Goal: Task Accomplishment & Management: Manage account settings

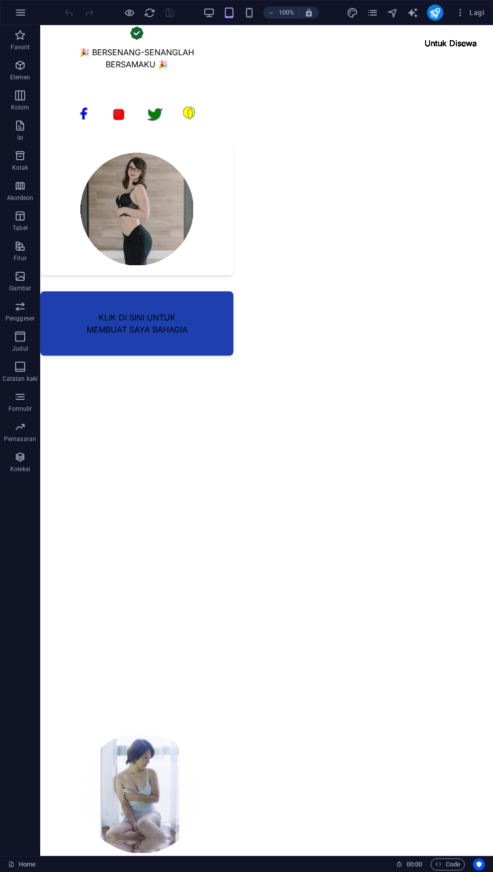
click at [58, 356] on link "KLIK DI SINI UNTUK MEMBUAT SAYA BAHAGIA" at bounding box center [136, 323] width 193 height 64
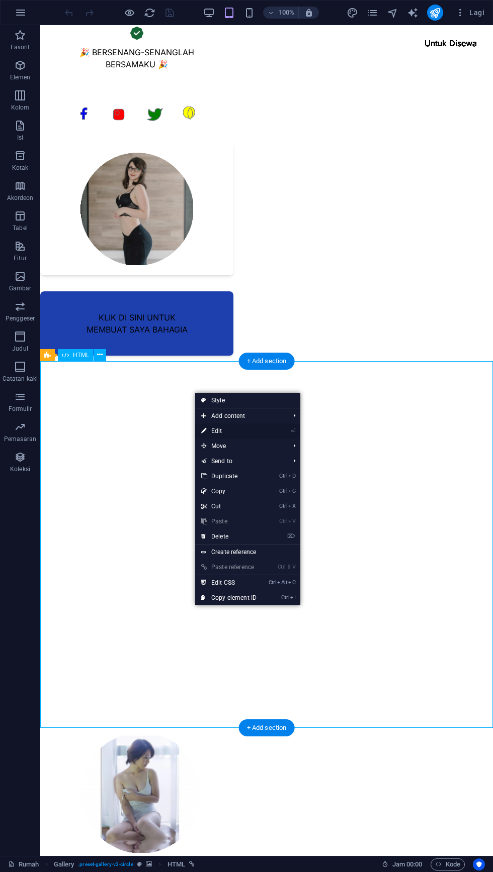
click at [222, 431] on link "⏎ Edit" at bounding box center [228, 431] width 67 height 15
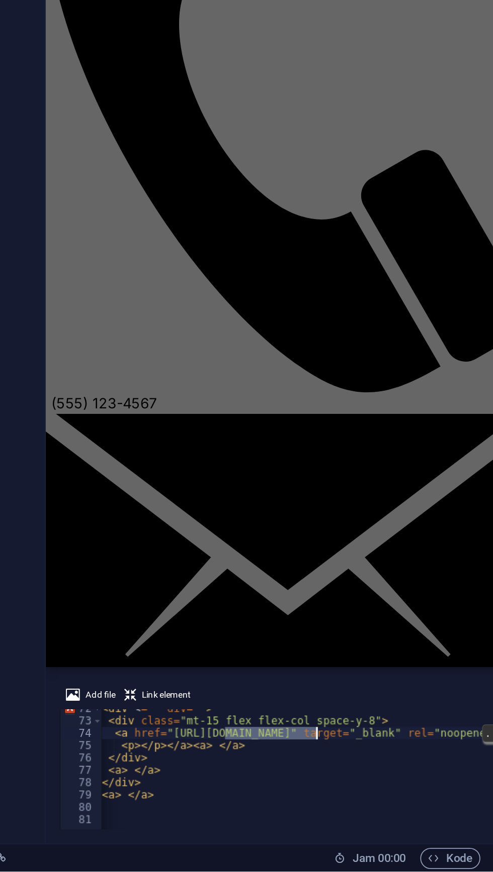
scroll to position [0, 11]
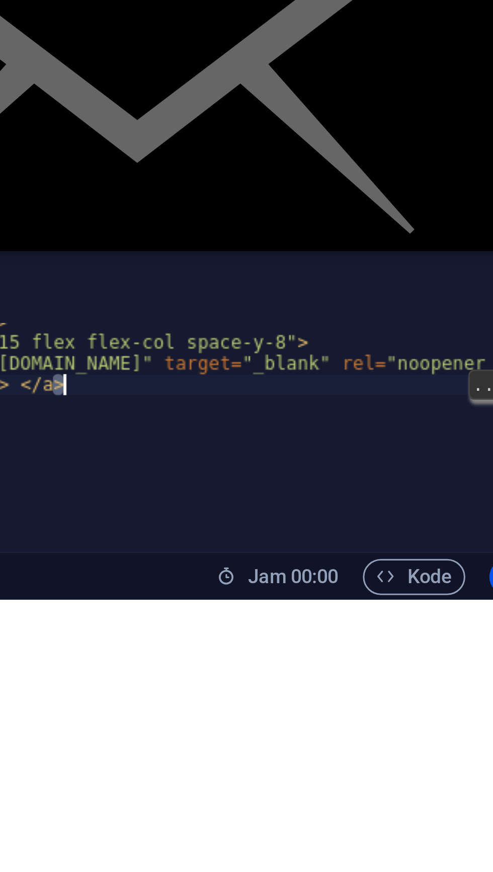
type textarea "<p></p></a><a> </a>"
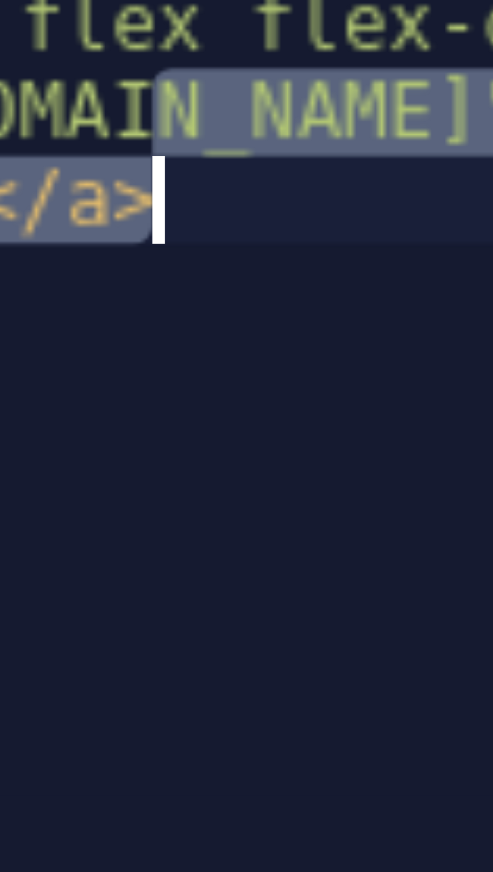
scroll to position [0, 0]
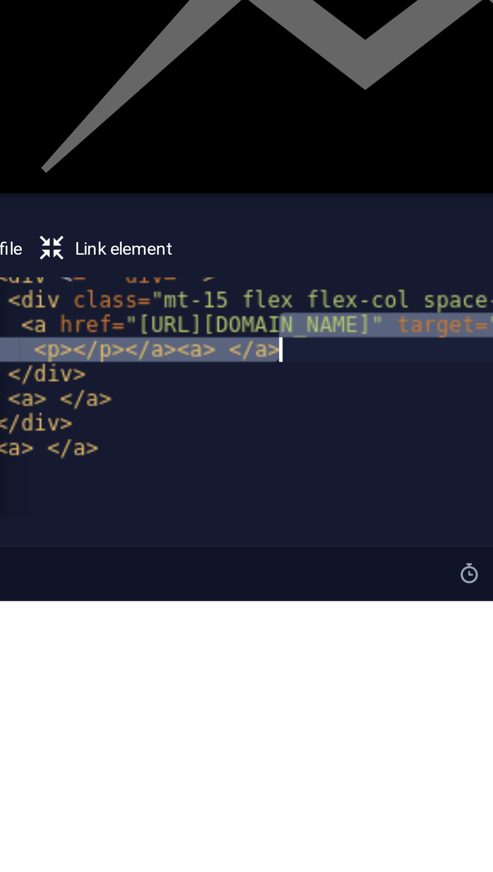
type textarea "<p></p></a><a> </a> </div>"
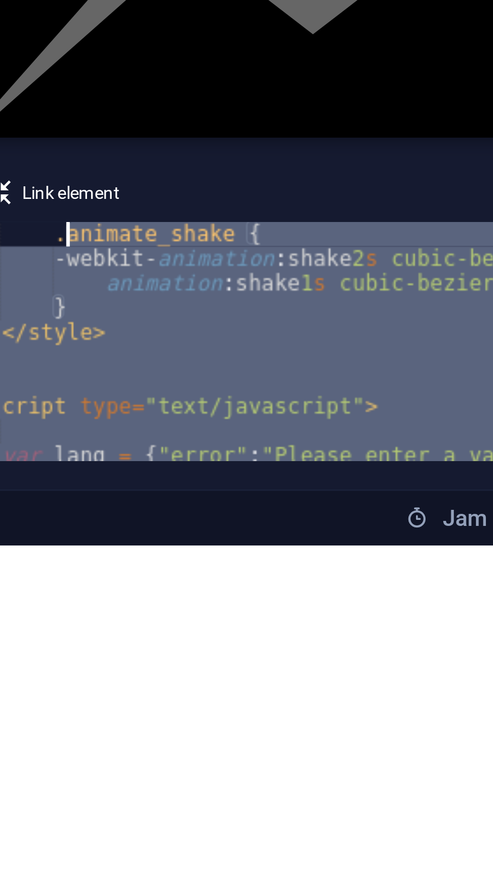
type textarea ".animate_shake { -webkit-animation: shake 2s cubic-bezier(.455,.030,.515,.955) …"
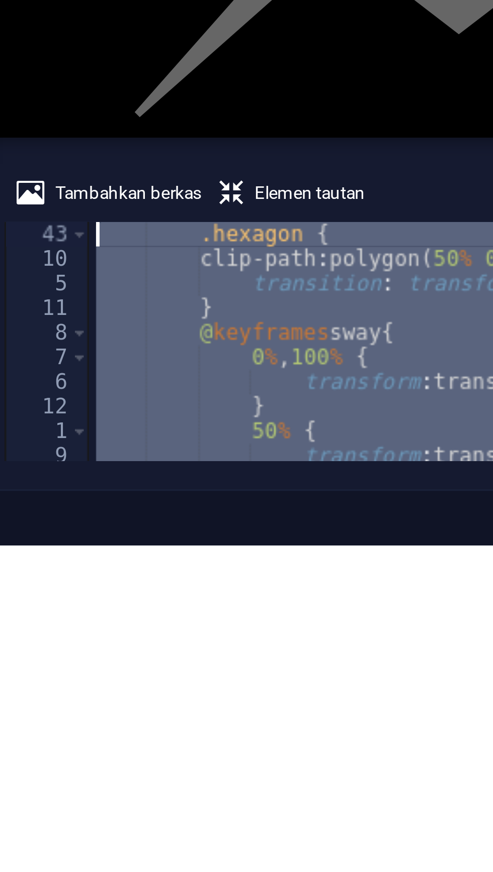
scroll to position [296, 0]
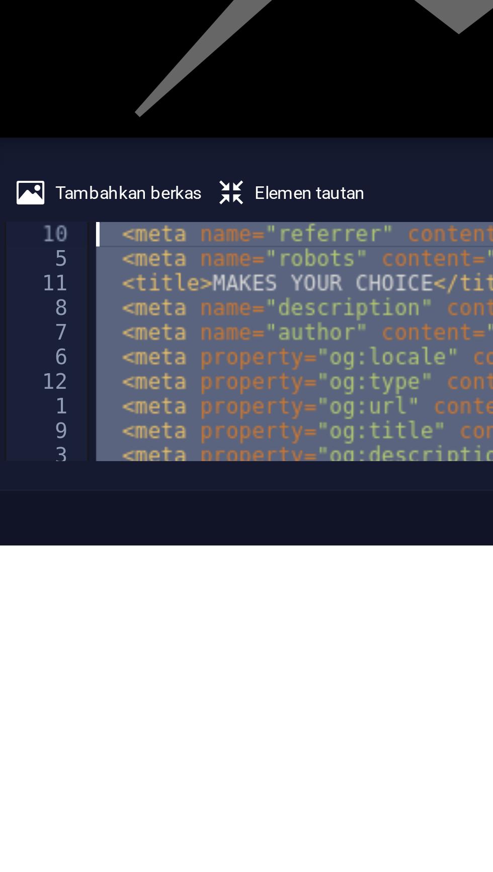
type textarea "<meta name="referrer" content="no-referrer"> <meta name="robots" content="noind…"
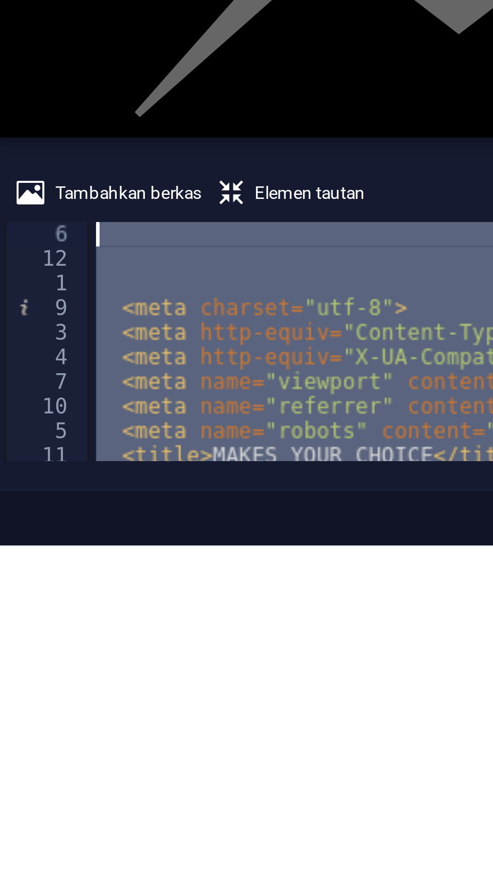
scroll to position [0, 0]
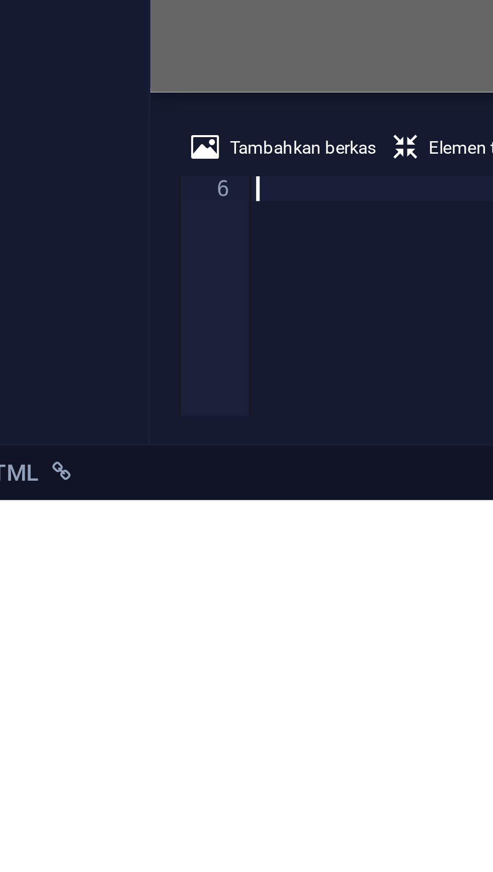
click at [241, 785] on div "6" at bounding box center [236, 783] width 21 height 7
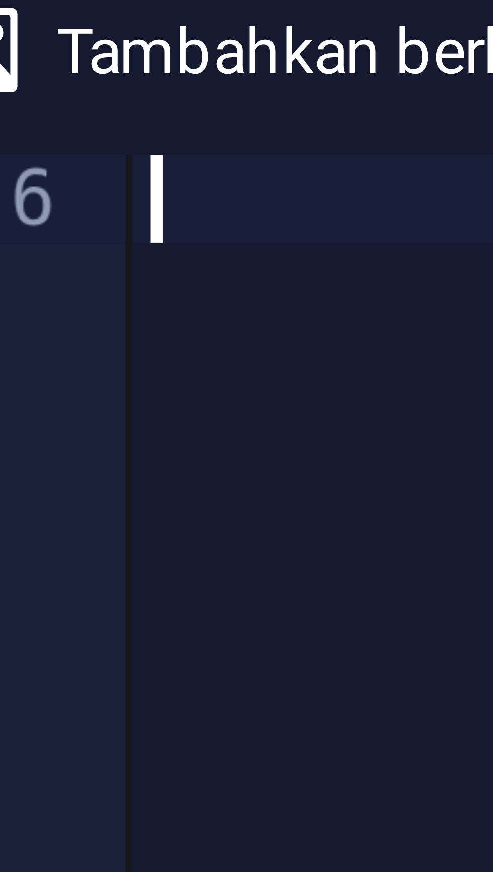
click at [264, 795] on div at bounding box center [364, 821] width 239 height 82
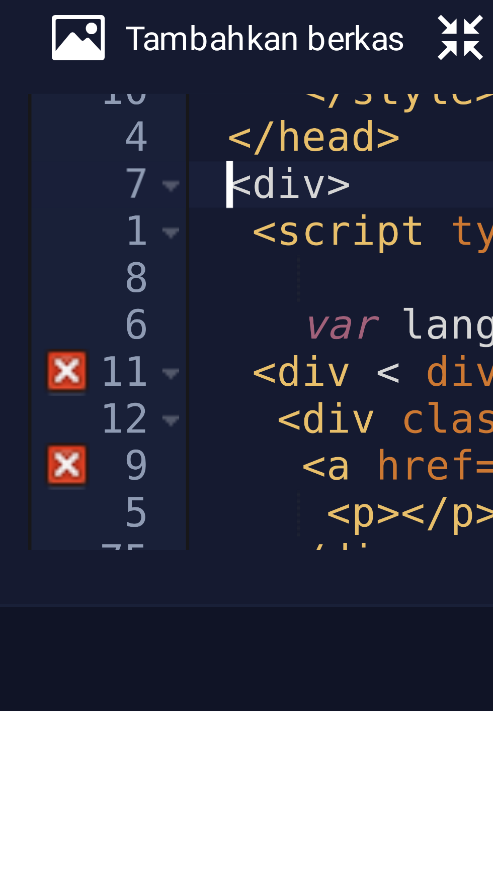
click at [229, 823] on div "11" at bounding box center [238, 821] width 24 height 7
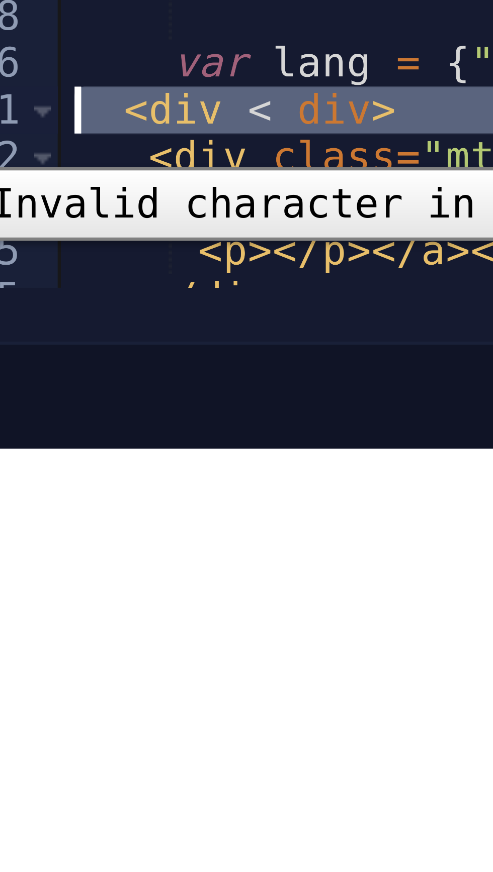
scroll to position [1, 0]
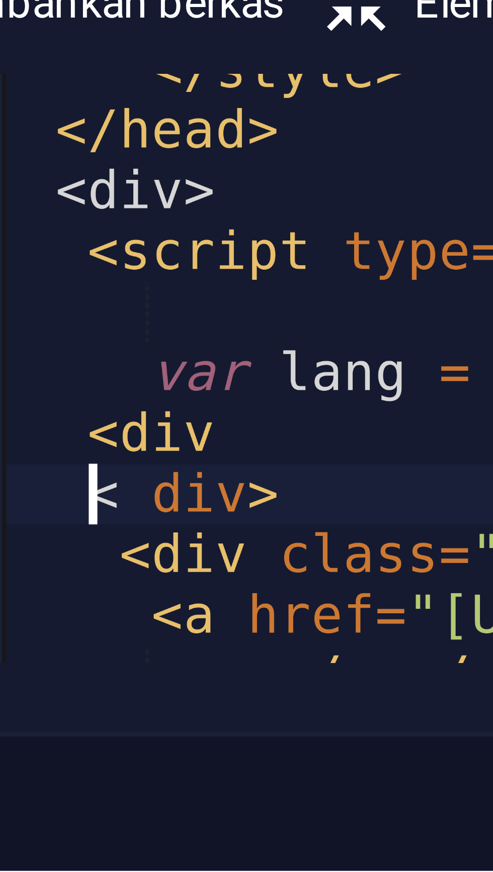
scroll to position [0, 0]
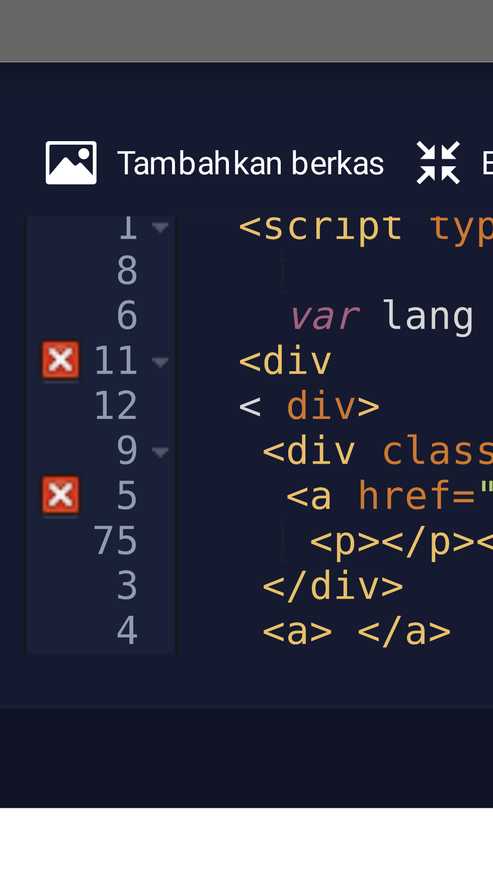
scroll to position [473, 0]
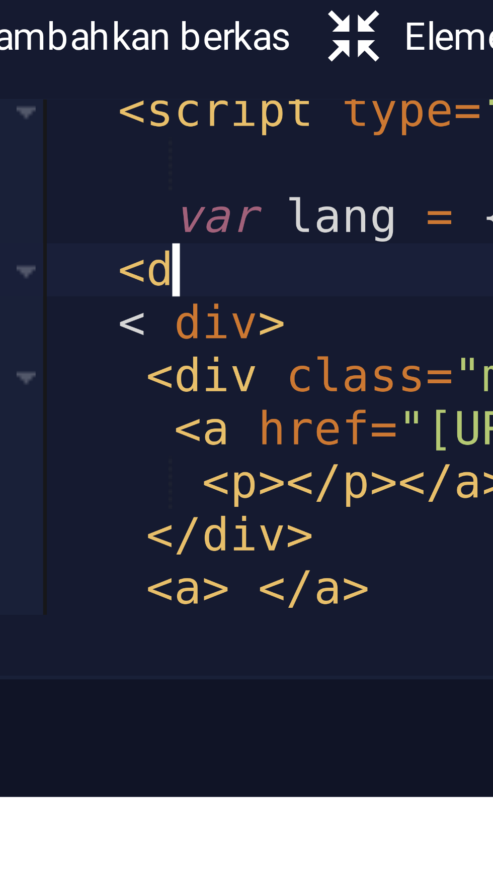
scroll to position [0, 1]
type textarea "<"
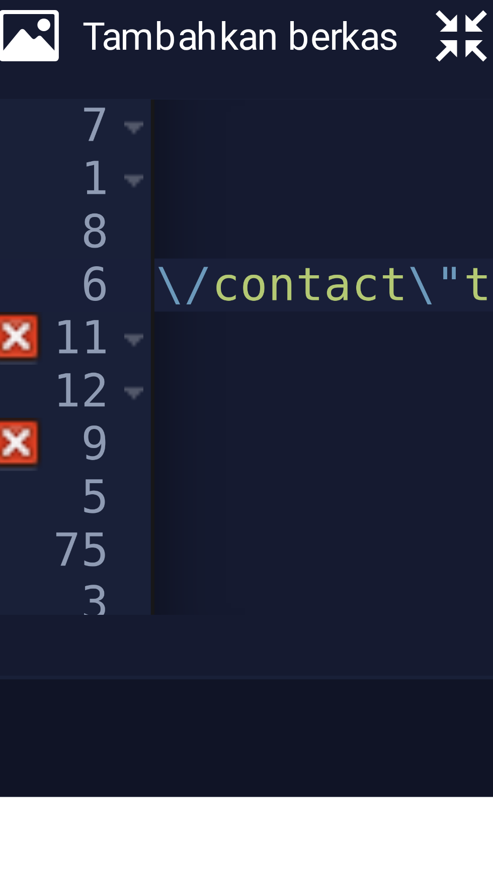
scroll to position [0, 6897]
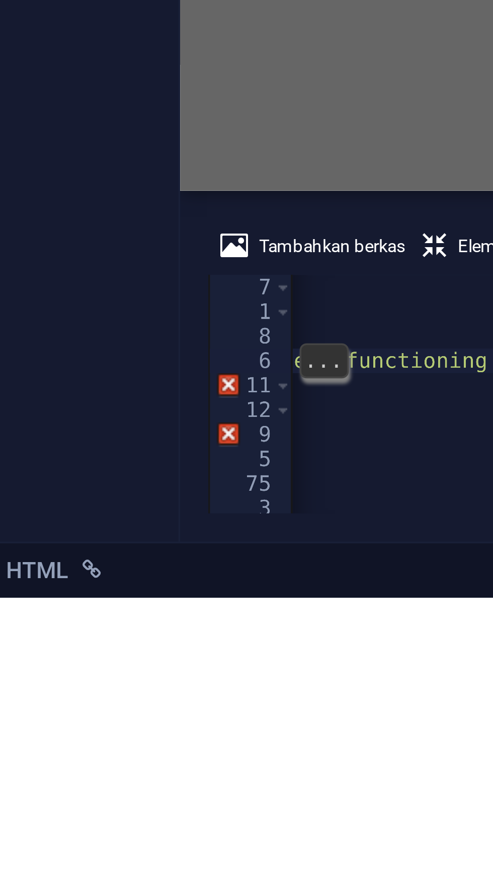
click at [226, 812] on div "11" at bounding box center [238, 811] width 24 height 7
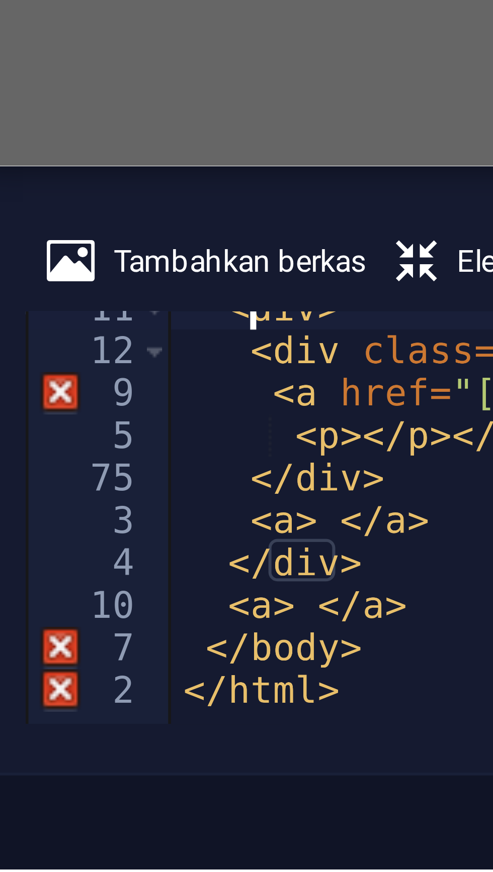
scroll to position [497, 0]
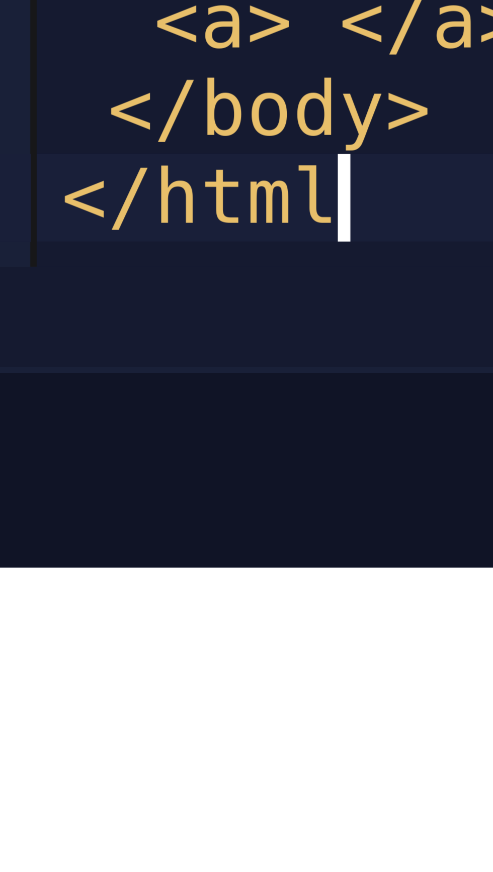
scroll to position [0, 1]
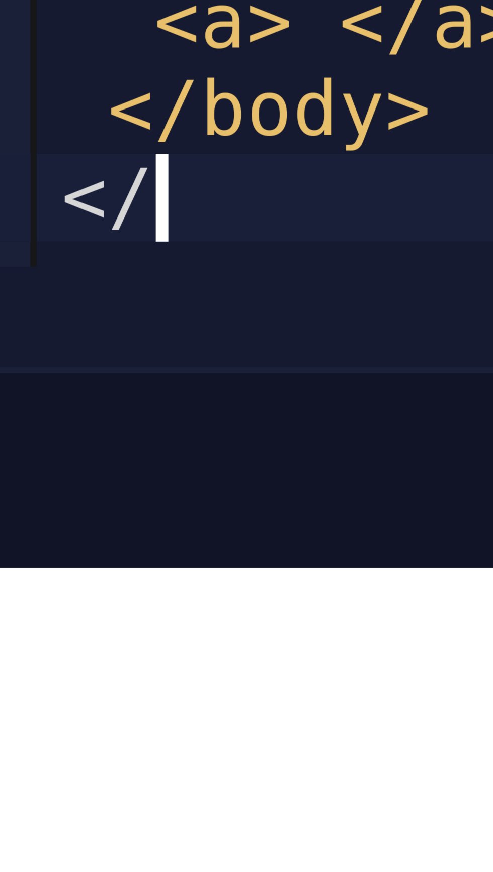
type textarea "<"
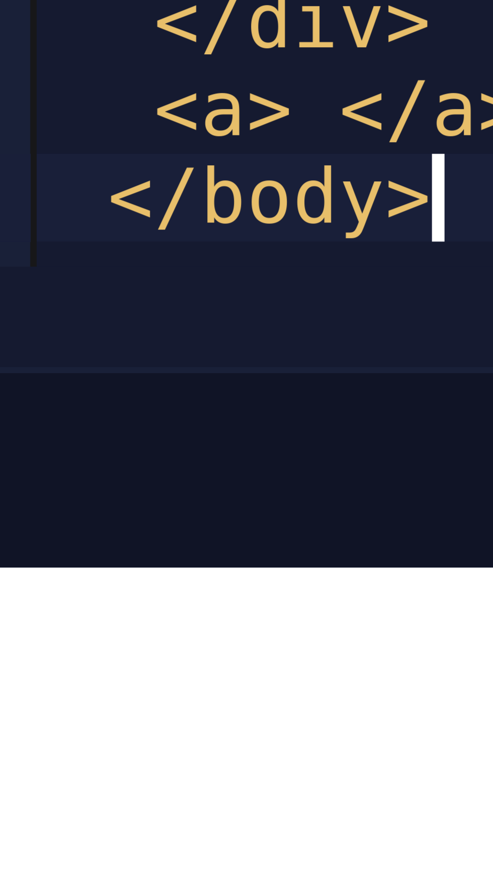
scroll to position [490, 0]
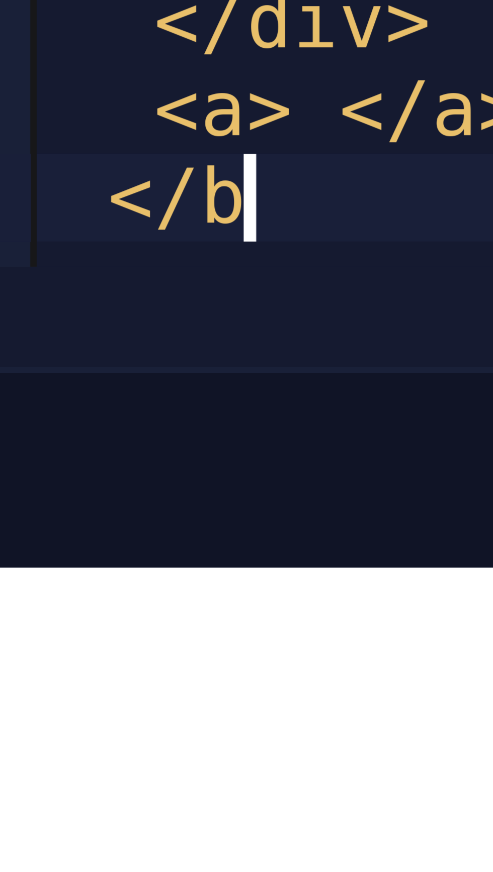
type textarea "<"
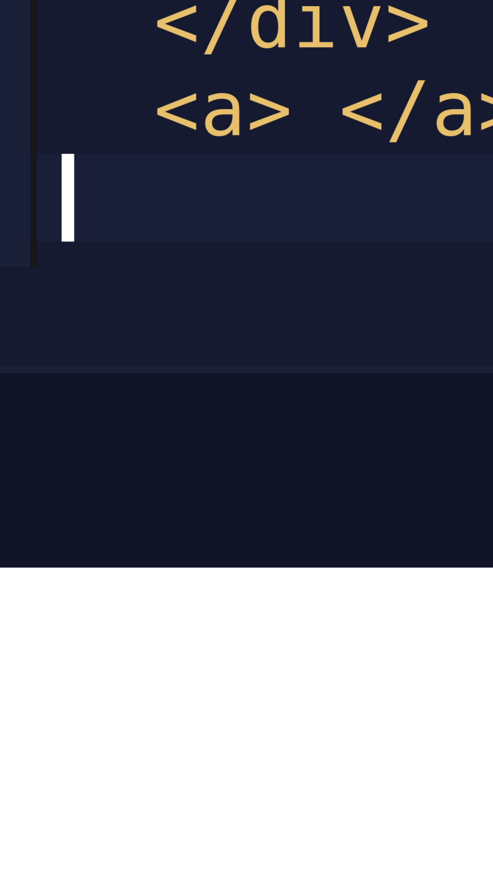
type textarea "<a> </a>"
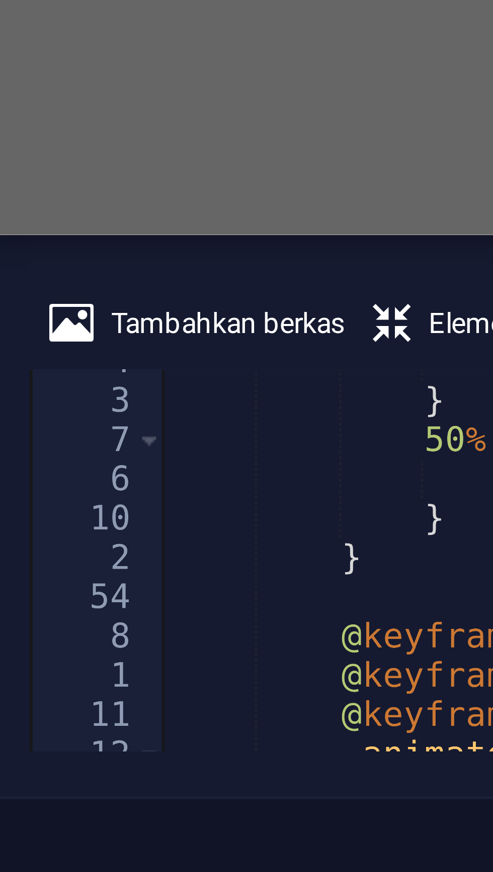
scroll to position [0, 0]
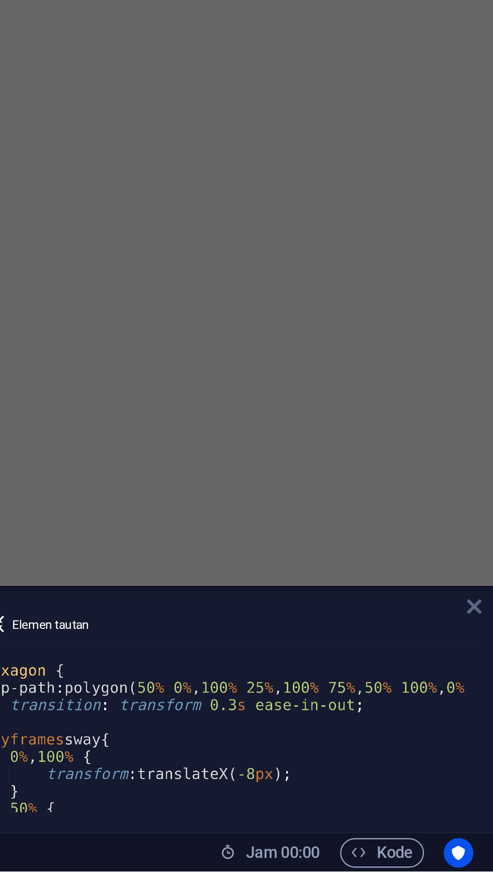
click at [484, 768] on link at bounding box center [485, 764] width 6 height 9
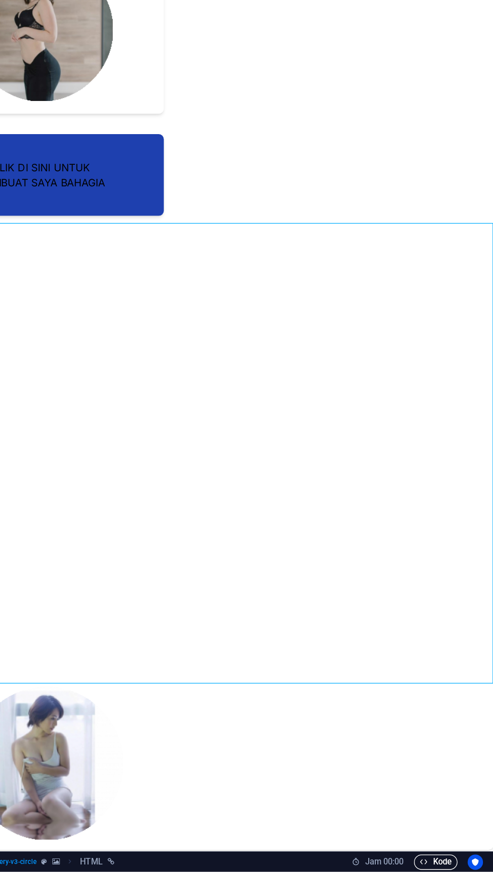
click at [443, 865] on span "Kode" at bounding box center [447, 865] width 25 height 12
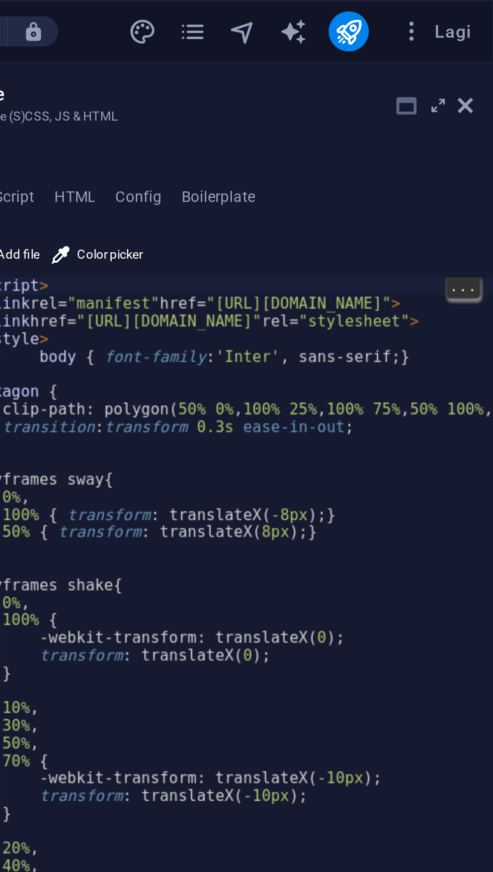
click at [456, 44] on icon at bounding box center [458, 42] width 8 height 8
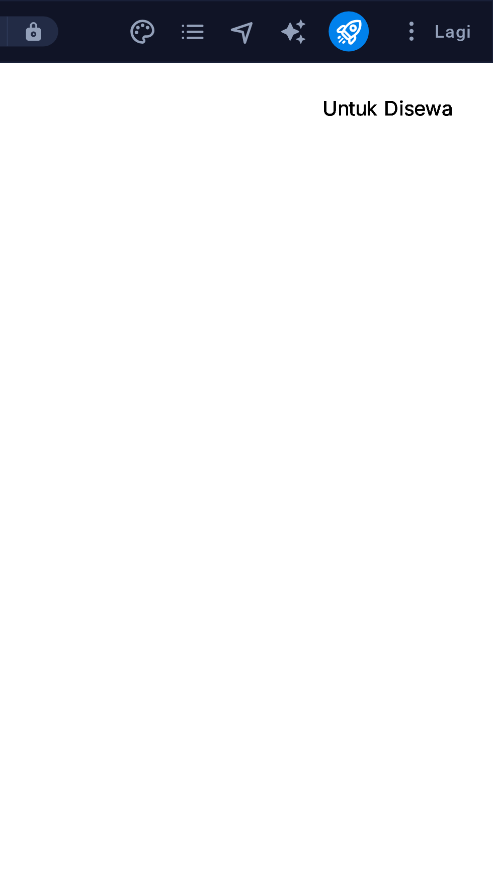
checkbox input "false"
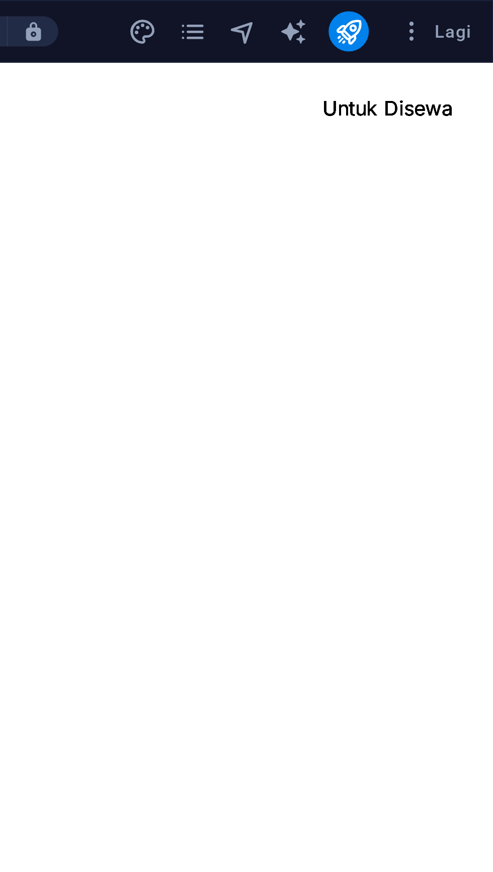
checkbox input "false"
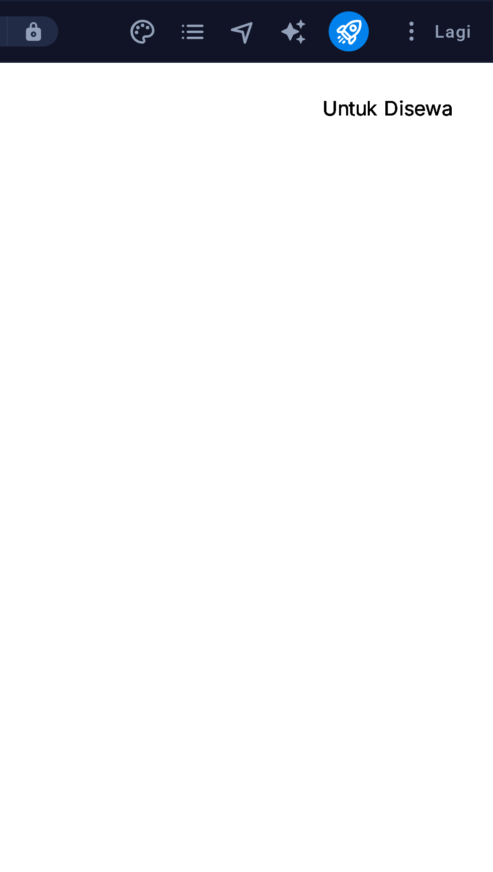
checkbox input "false"
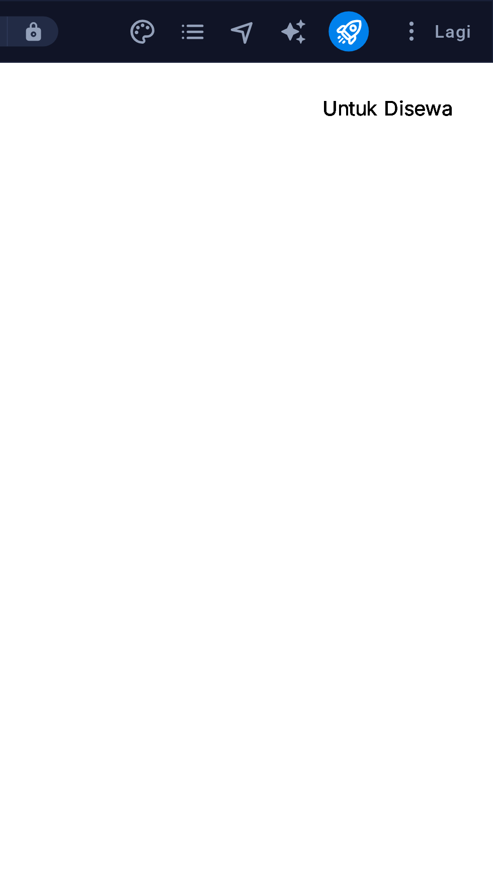
checkbox input "false"
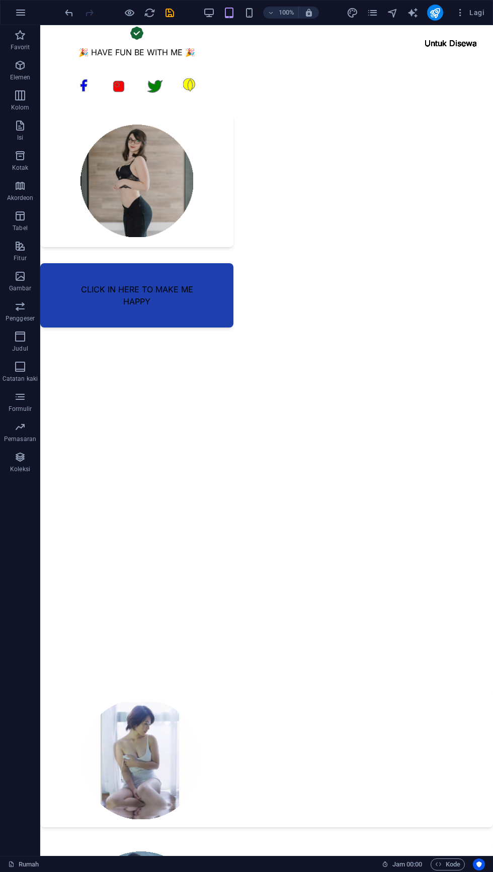
scroll to position [2, 0]
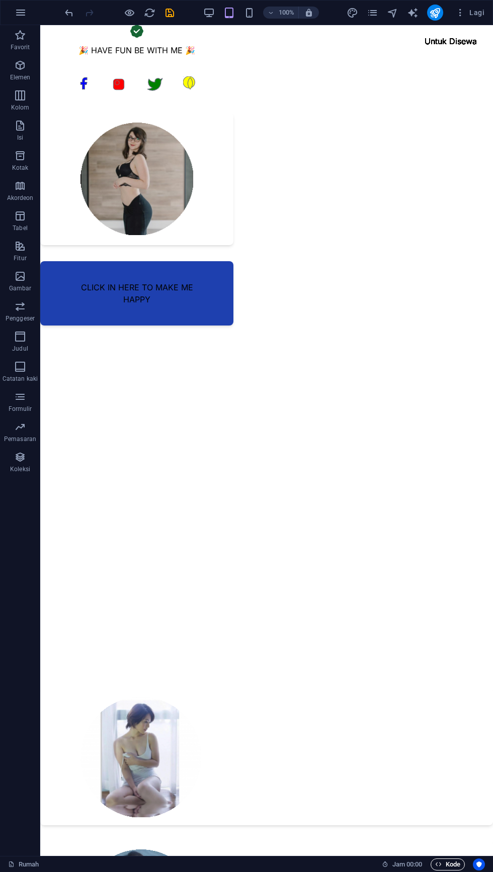
click at [443, 865] on span "Kode" at bounding box center [447, 865] width 25 height 12
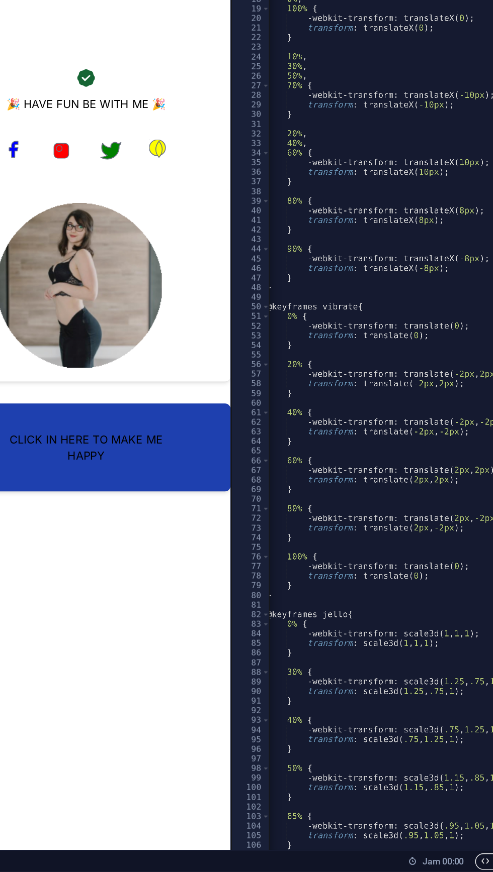
scroll to position [0, 0]
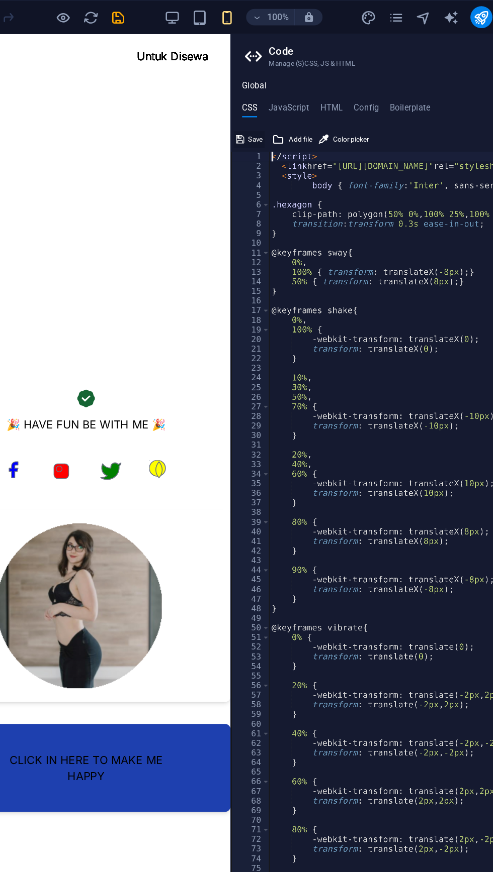
click at [261, 98] on icon at bounding box center [258, 102] width 6 height 12
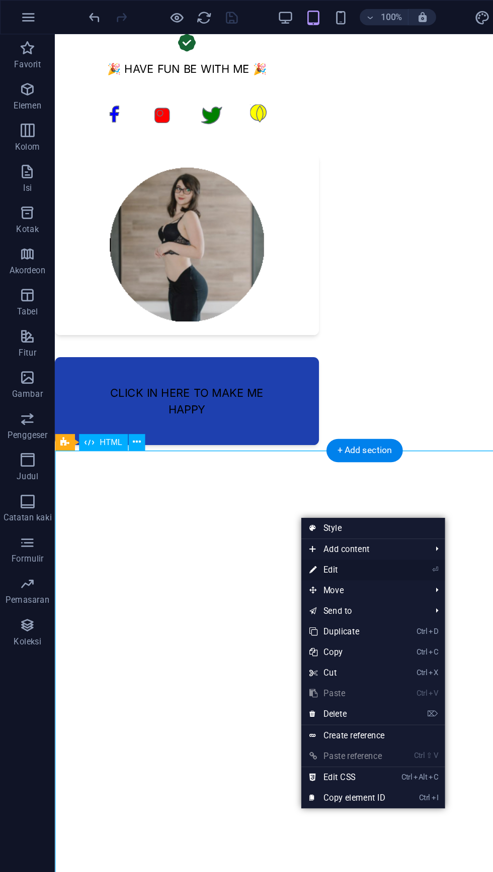
click at [241, 417] on link "⏎ Edit" at bounding box center [253, 417] width 67 height 15
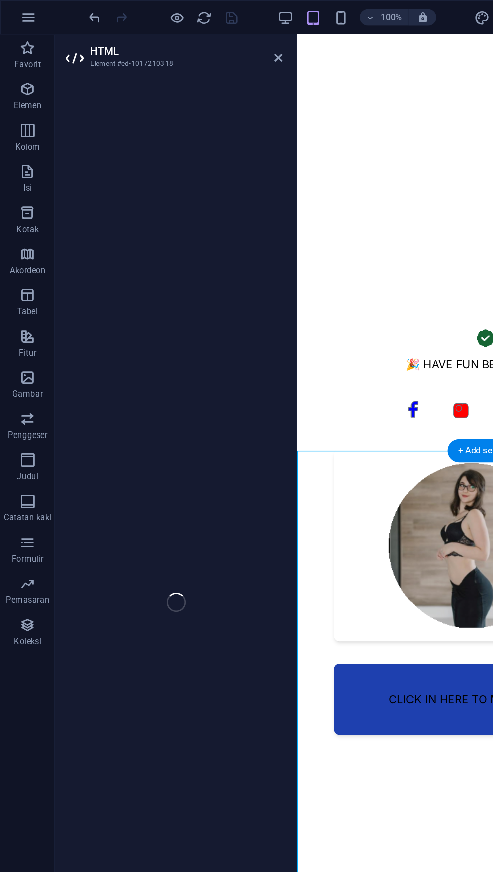
click at [387, 265] on div "🎉 HAVE FUN BE WITH ME 🎉" at bounding box center [434, 264] width 161 height 33
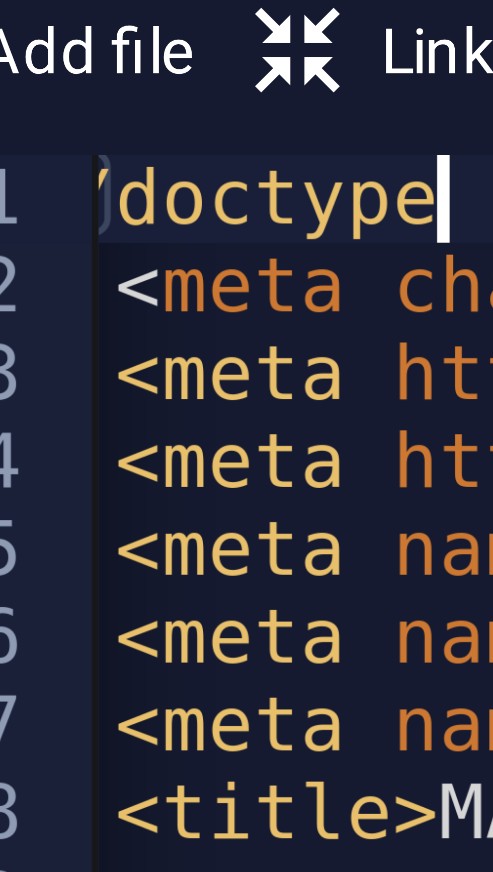
scroll to position [0, 8]
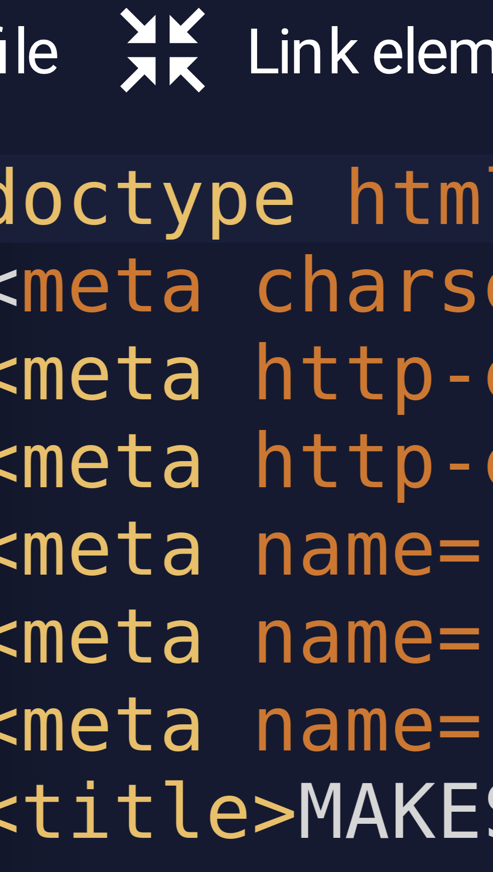
scroll to position [0, 4]
type textarea "</doctype html>"
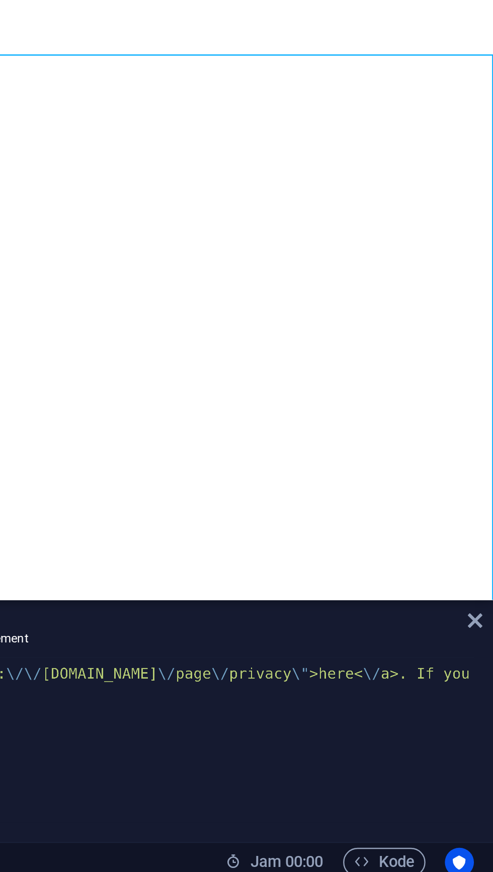
scroll to position [0, 6718]
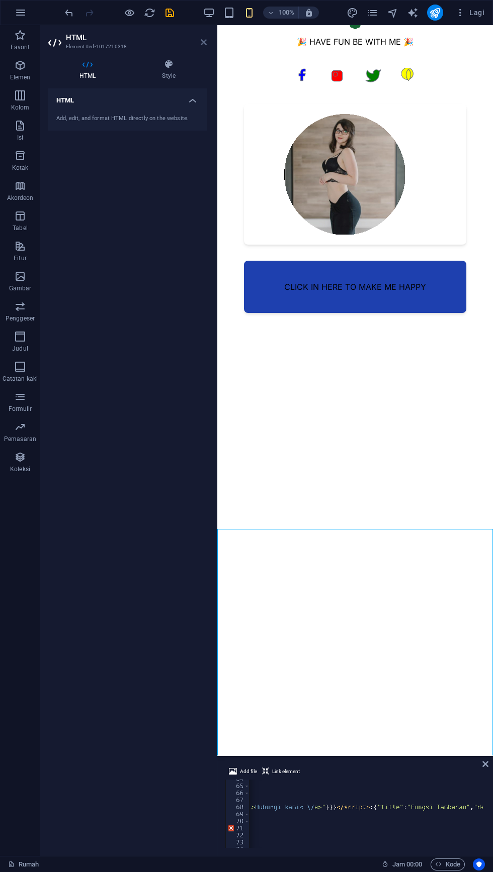
click at [204, 42] on icon at bounding box center [204, 42] width 6 height 8
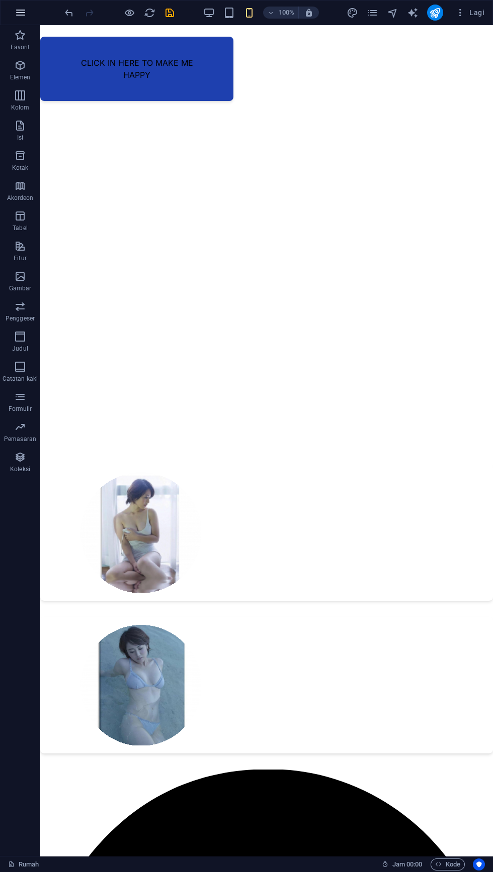
click at [22, 12] on icon "button" at bounding box center [21, 13] width 12 height 12
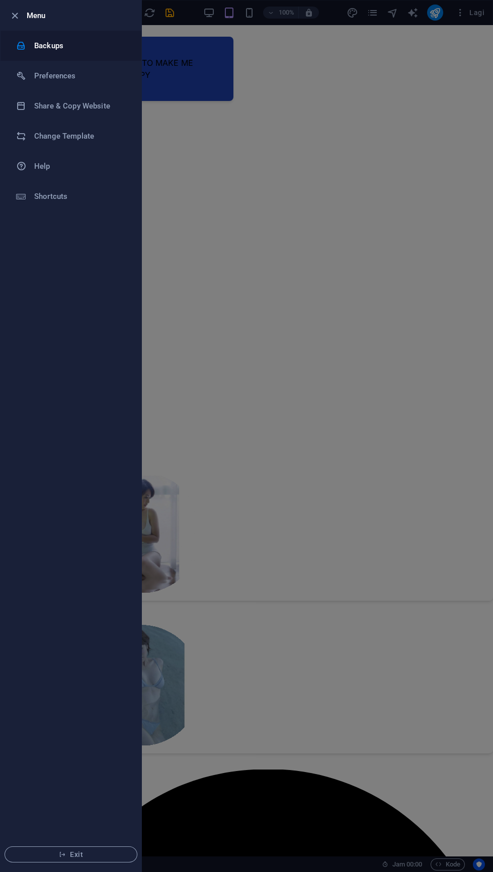
click at [73, 42] on h6 "Backups" at bounding box center [80, 46] width 93 height 12
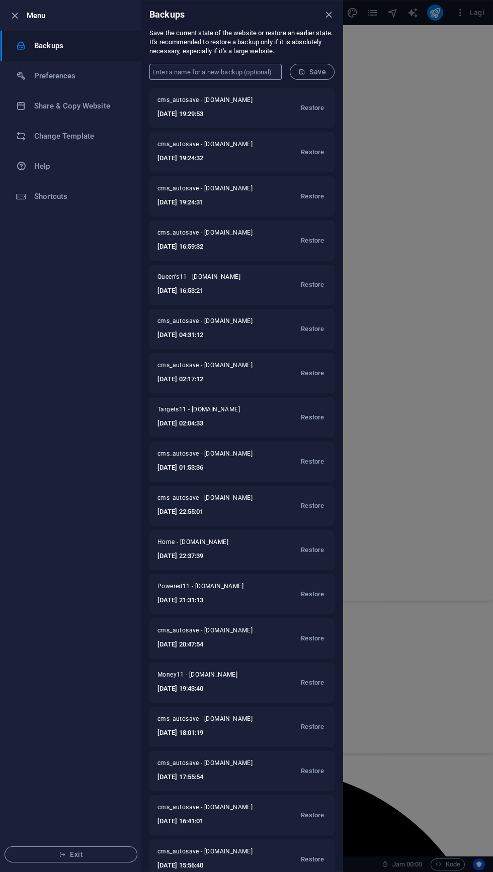
click at [229, 75] on input "text" at bounding box center [215, 72] width 132 height 16
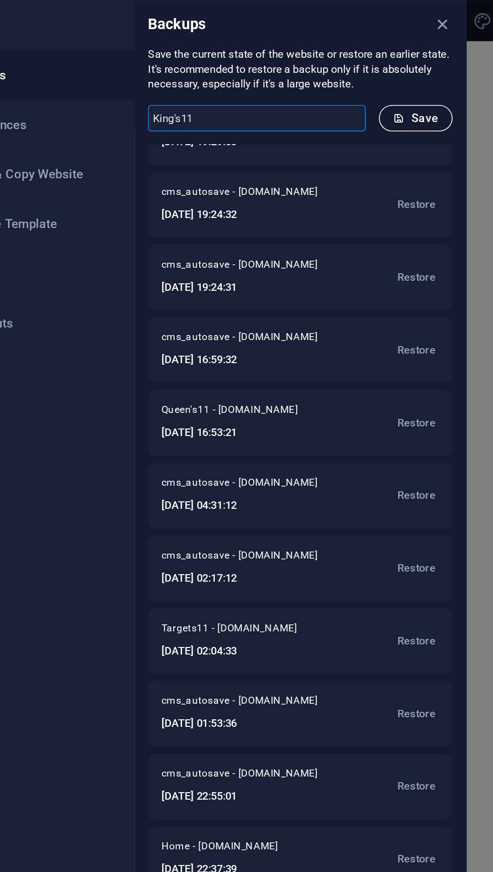
type input "King's11"
click at [310, 71] on span "Save" at bounding box center [312, 72] width 28 height 8
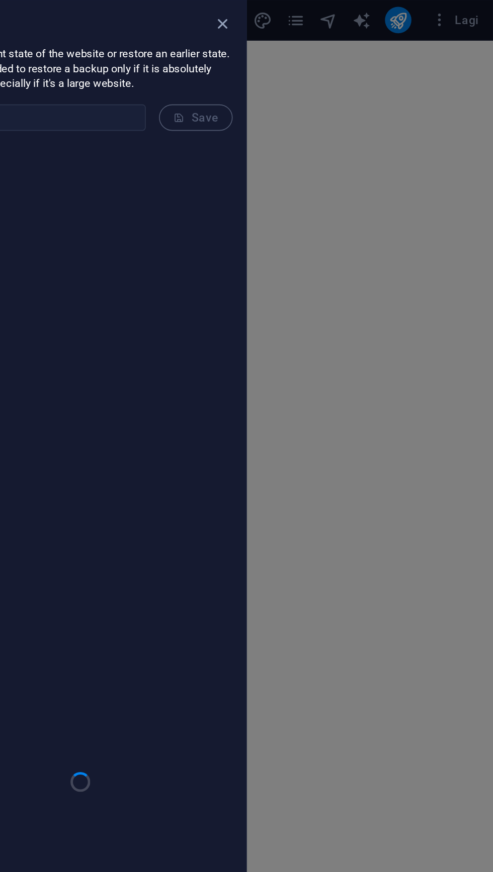
click at [433, 91] on div at bounding box center [246, 436] width 493 height 872
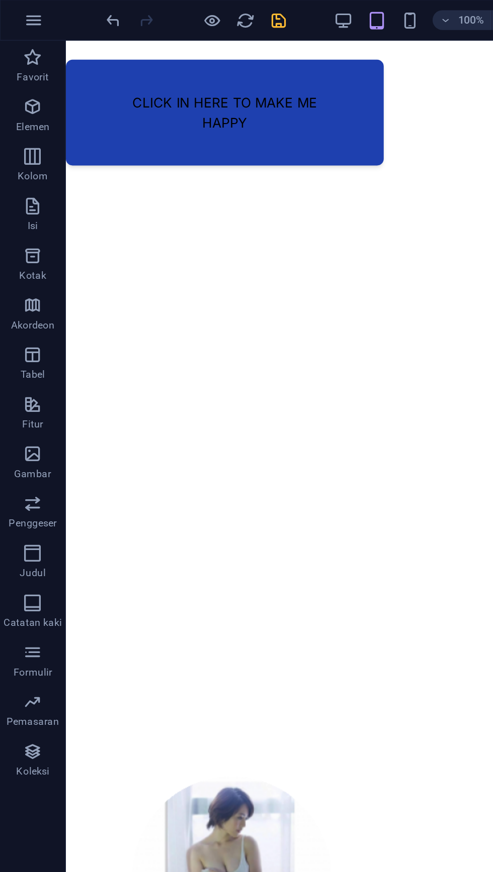
click at [172, 10] on icon "menyimpan" at bounding box center [170, 13] width 12 height 12
click at [19, 12] on icon "button" at bounding box center [21, 13] width 12 height 12
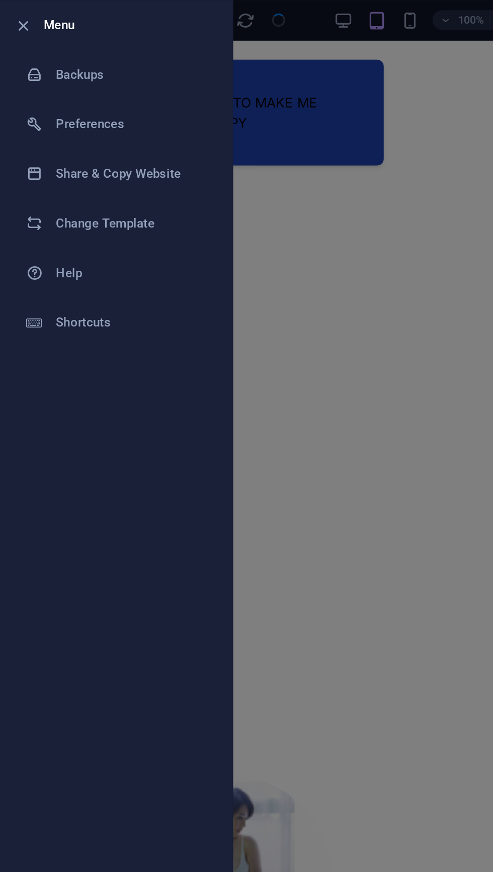
checkbox input "false"
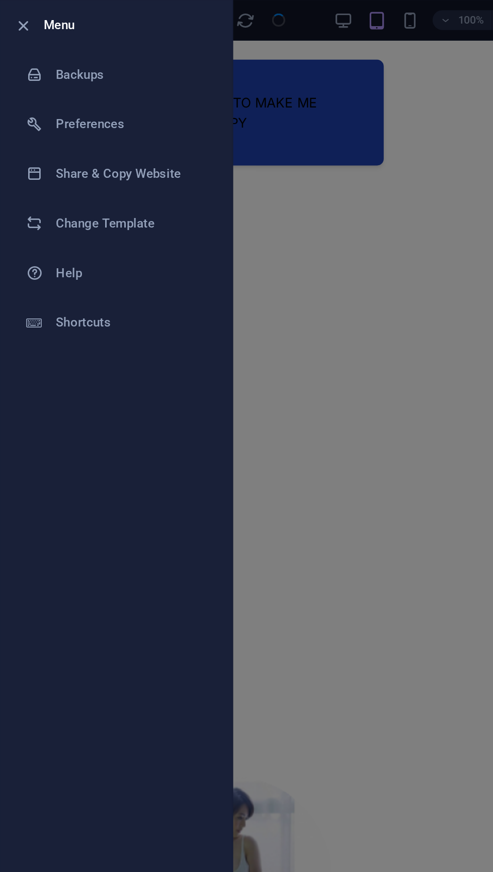
checkbox input "false"
click at [74, 43] on h6 "Backups" at bounding box center [80, 46] width 93 height 12
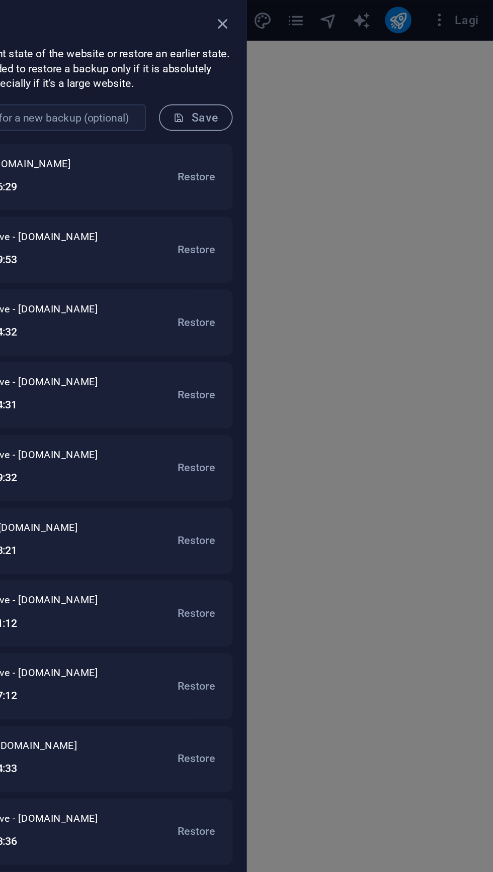
scroll to position [0, 0]
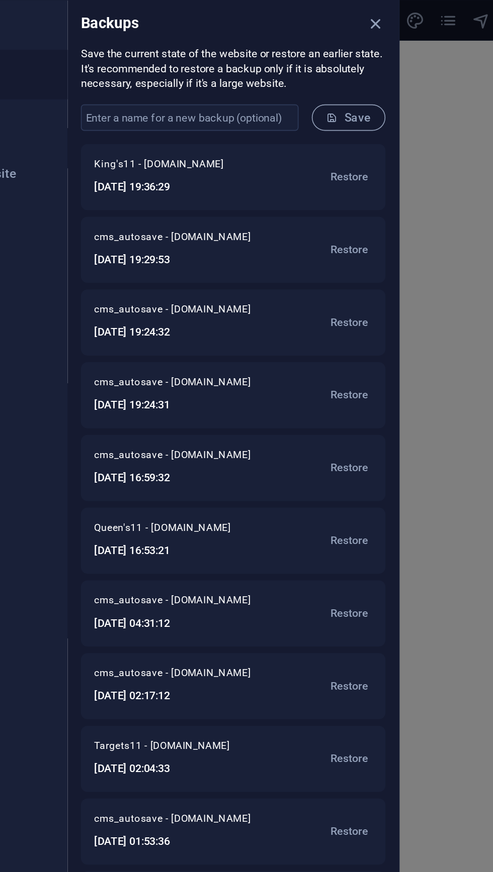
click at [372, 102] on div at bounding box center [246, 436] width 493 height 872
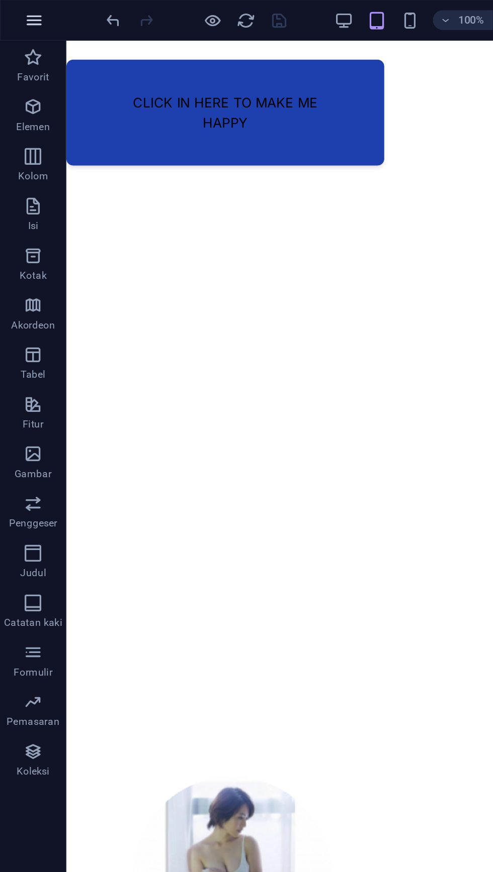
click at [21, 14] on icon "button" at bounding box center [21, 13] width 12 height 12
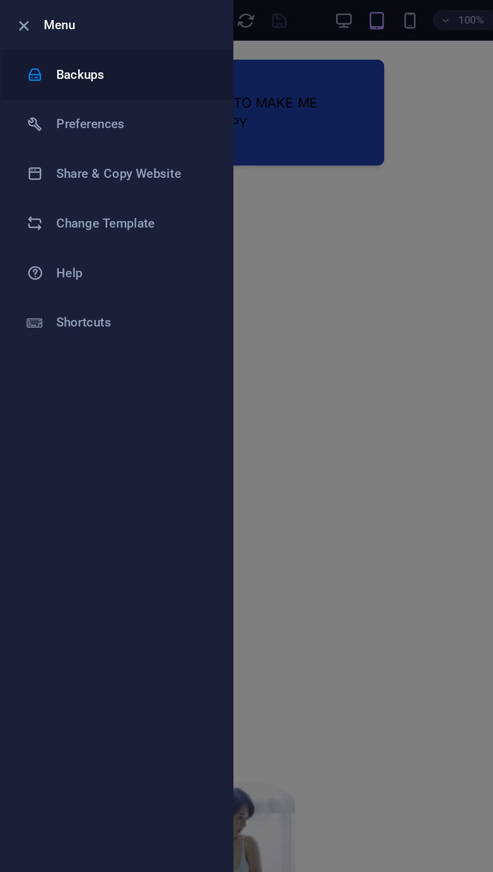
click at [79, 46] on h6 "Backups" at bounding box center [80, 46] width 93 height 12
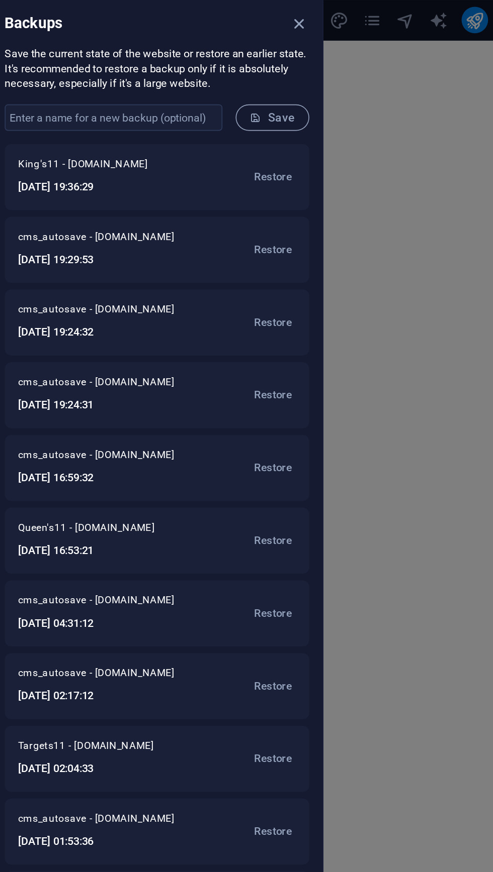
click at [412, 99] on div at bounding box center [246, 436] width 493 height 872
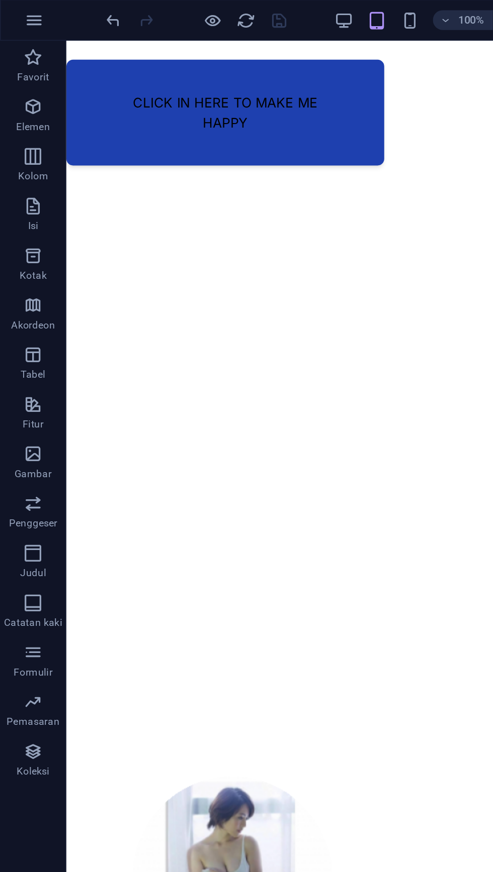
scroll to position [128, 0]
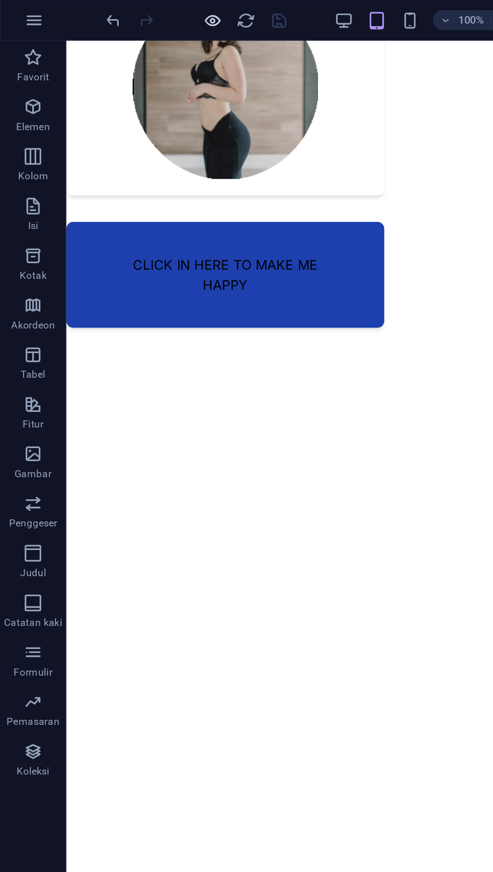
click at [130, 14] on icon "button" at bounding box center [130, 13] width 12 height 12
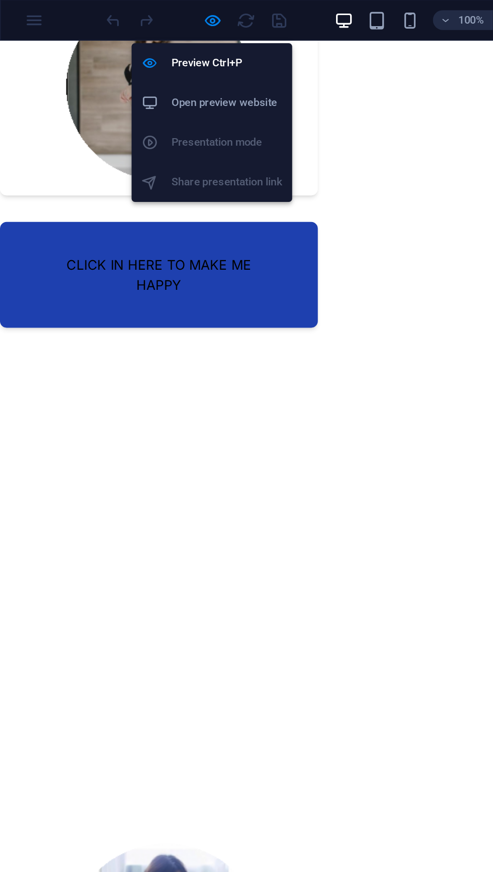
click at [161, 67] on h6 "Open preview website" at bounding box center [137, 63] width 67 height 12
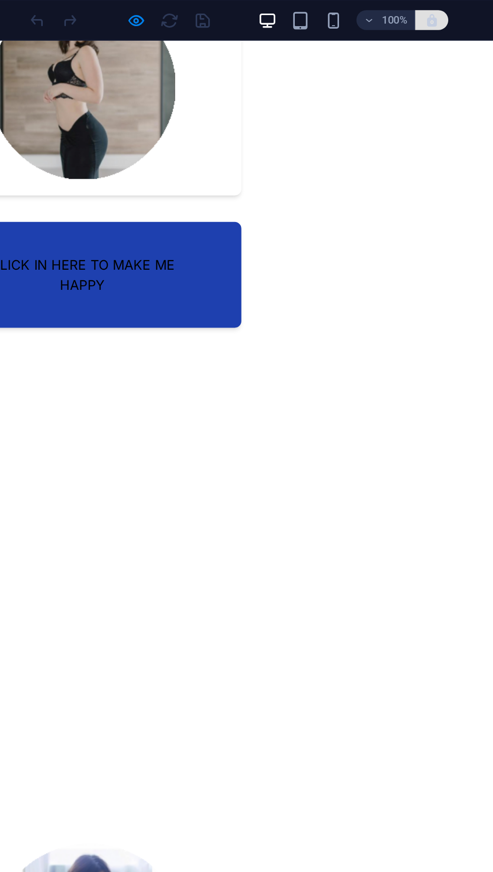
click at [317, 14] on button "button" at bounding box center [309, 13] width 20 height 12
click at [312, 13] on icon "button" at bounding box center [308, 12] width 9 height 9
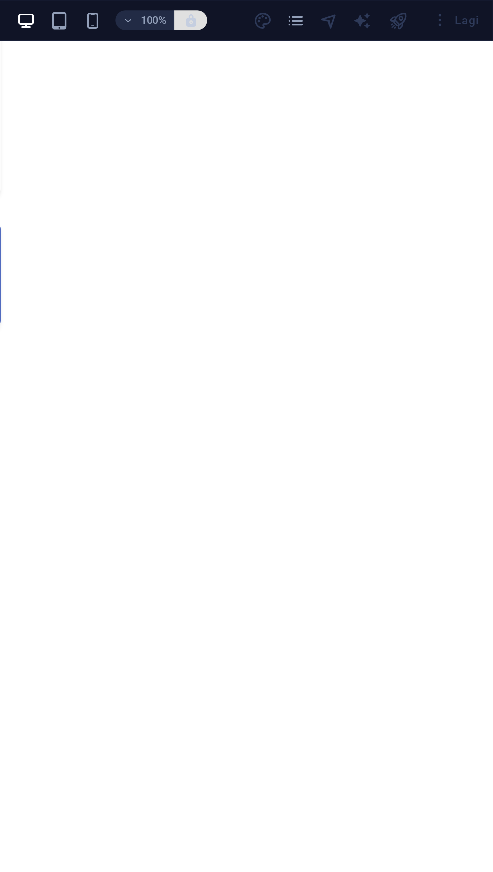
scroll to position [0, 0]
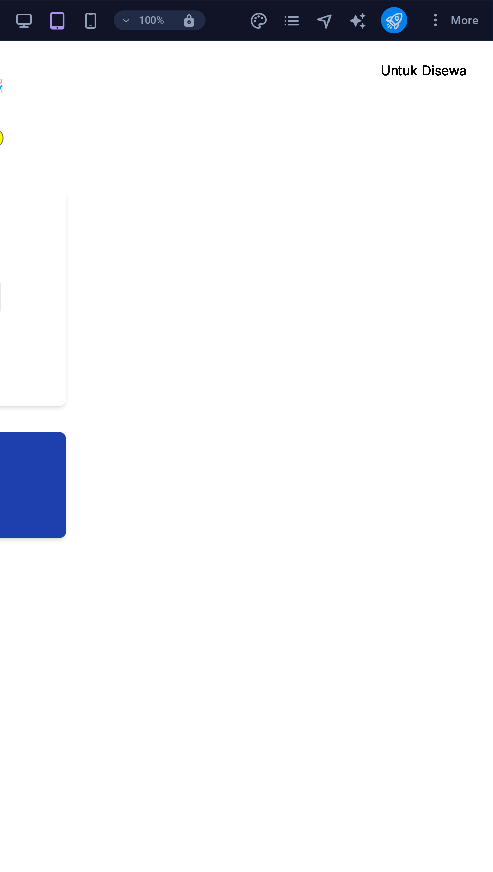
click at [432, 14] on icon "publish" at bounding box center [432, 13] width 12 height 12
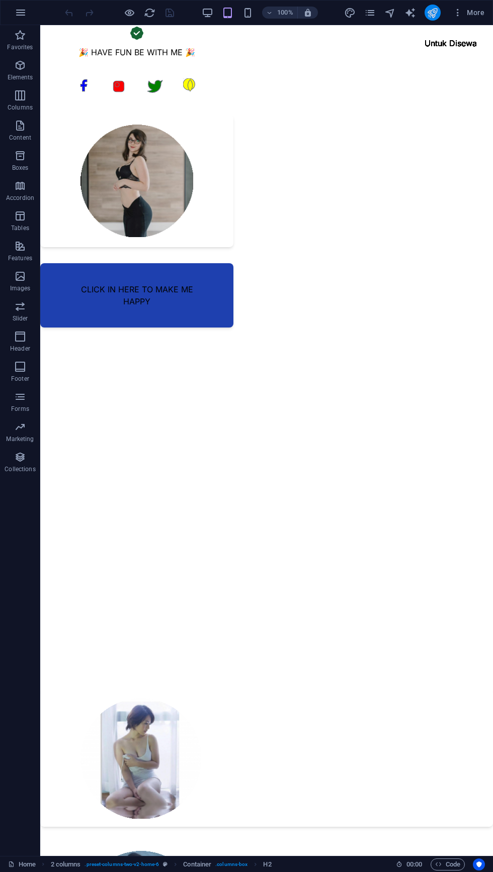
click at [434, 12] on icon "publish" at bounding box center [432, 13] width 12 height 12
